Goal: Information Seeking & Learning: Understand process/instructions

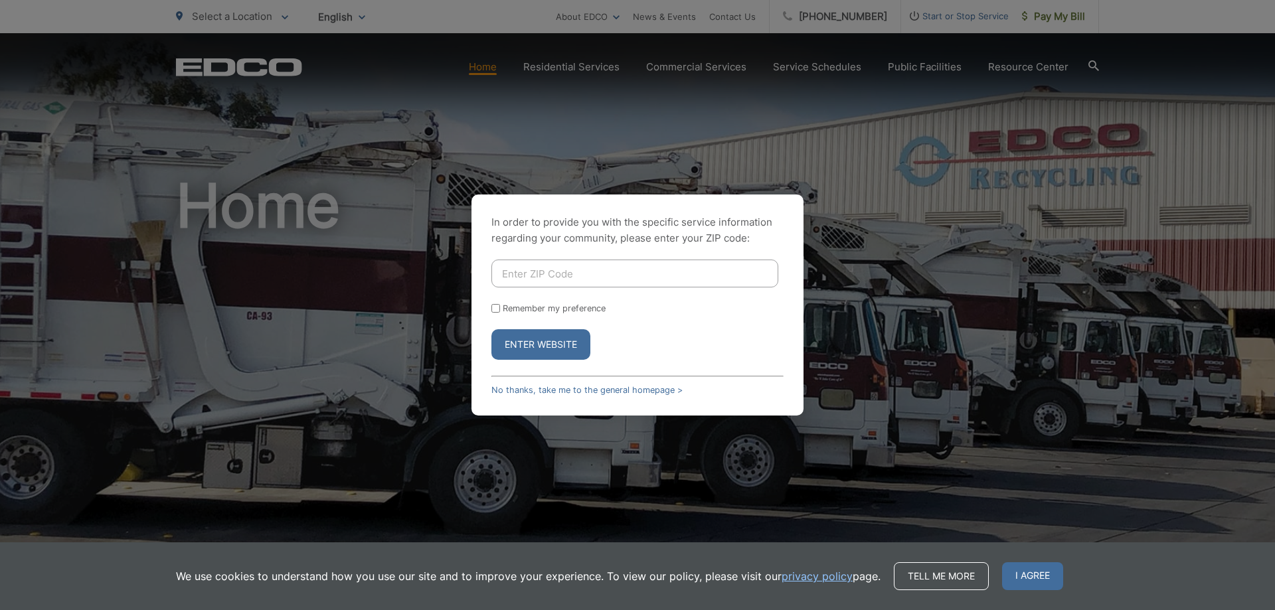
click at [611, 277] on input "Enter ZIP Code" at bounding box center [635, 274] width 287 height 28
type input "90815"
click at [492, 329] on button "Enter Website" at bounding box center [541, 344] width 99 height 31
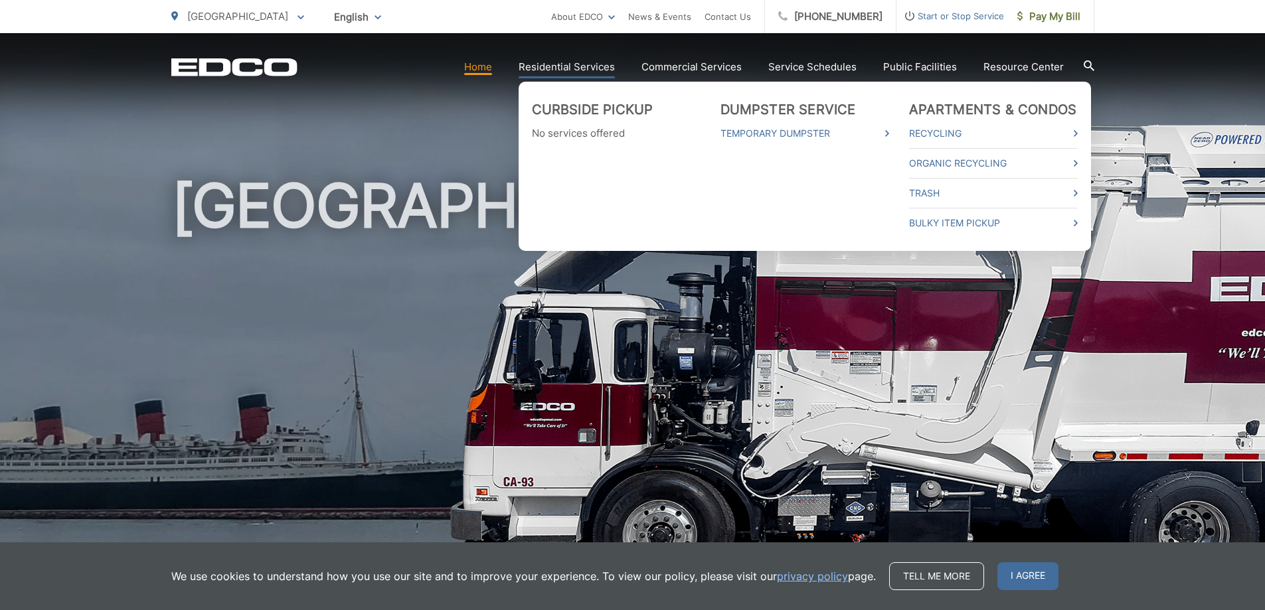
click at [596, 64] on link "Residential Services" at bounding box center [567, 67] width 96 height 16
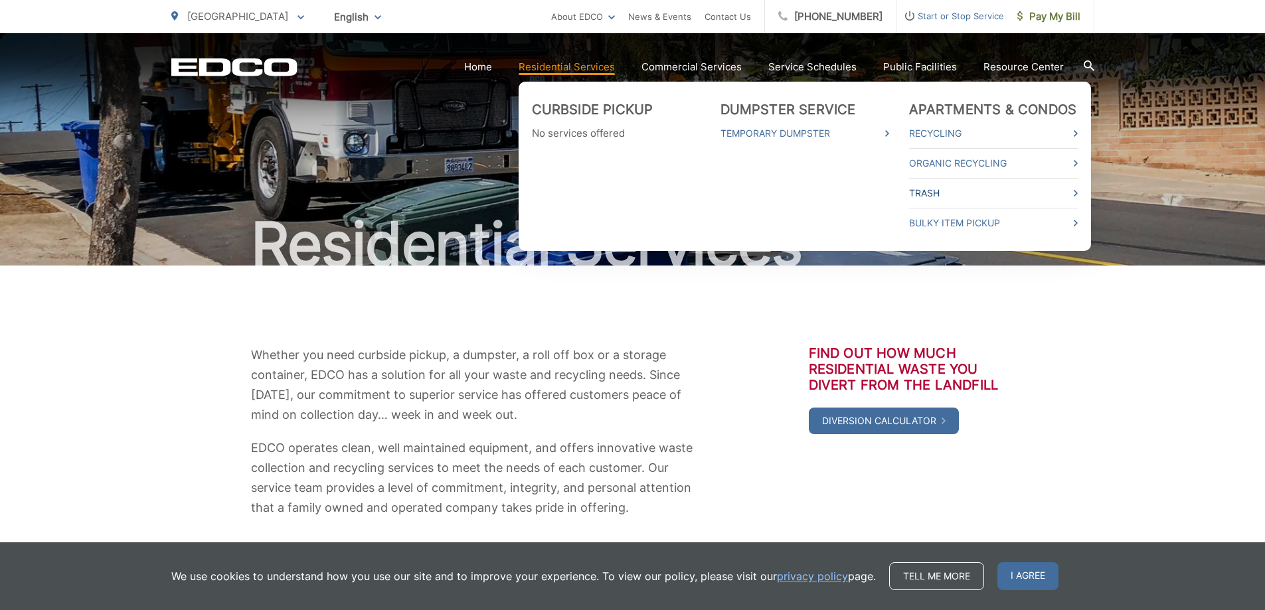
click at [926, 189] on link "Trash" at bounding box center [993, 193] width 169 height 16
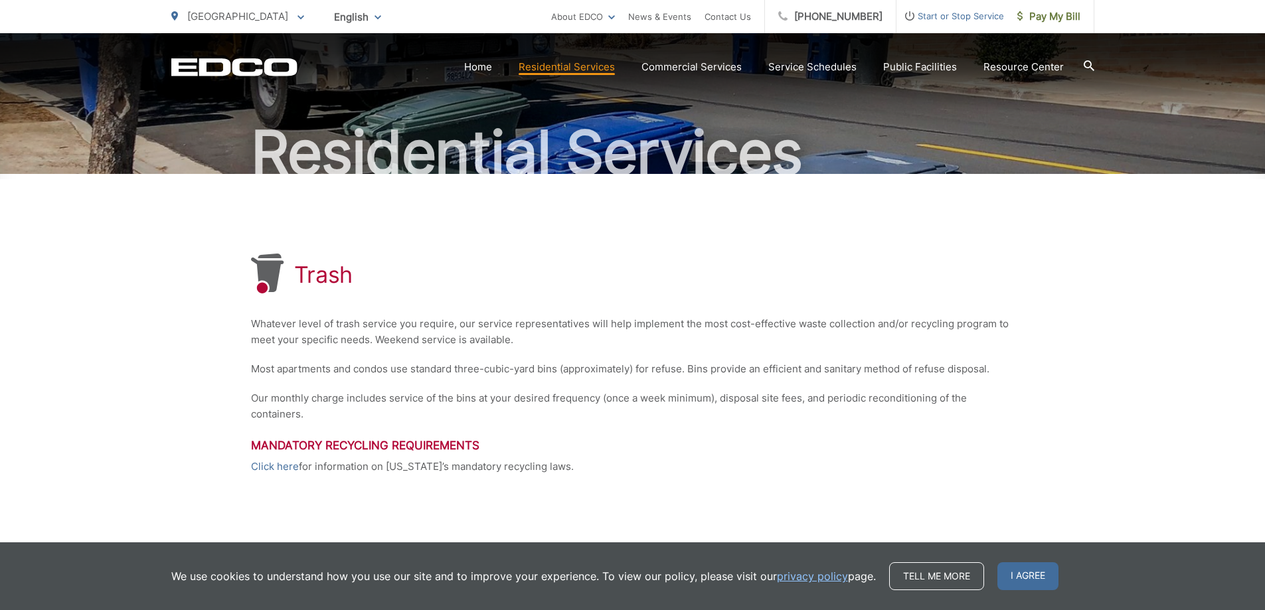
scroll to position [238, 0]
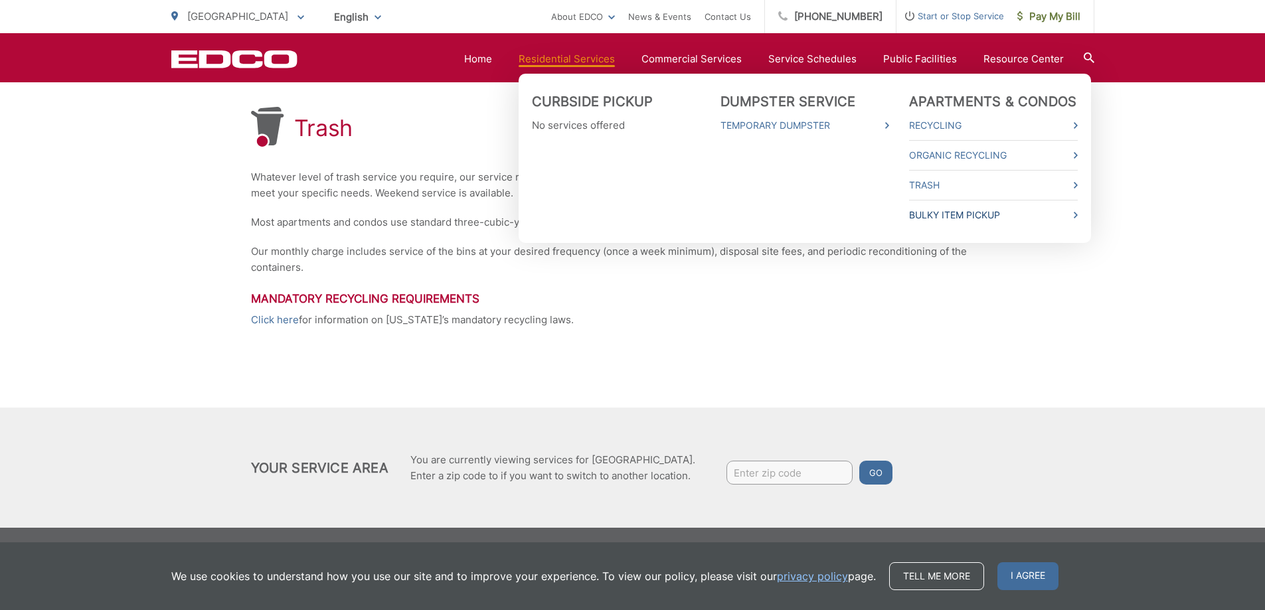
click at [941, 212] on link "Bulky Item Pickup" at bounding box center [993, 215] width 169 height 16
